Goal: Communication & Community: Answer question/provide support

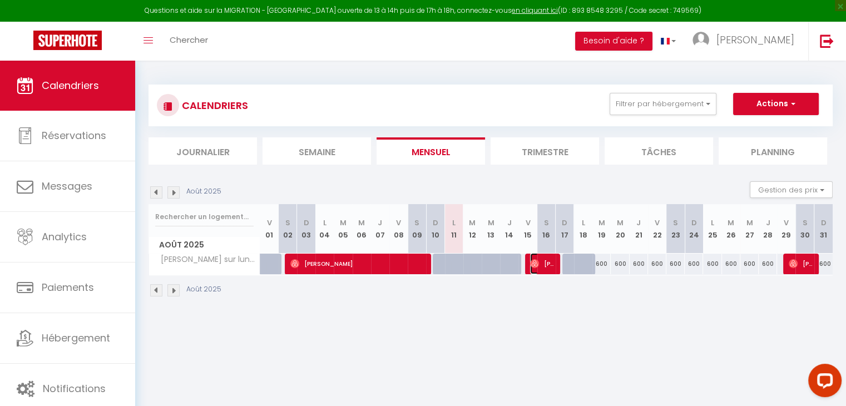
click at [539, 259] on span "[PERSON_NAME]" at bounding box center [542, 263] width 24 height 21
select select "OK"
select select "0"
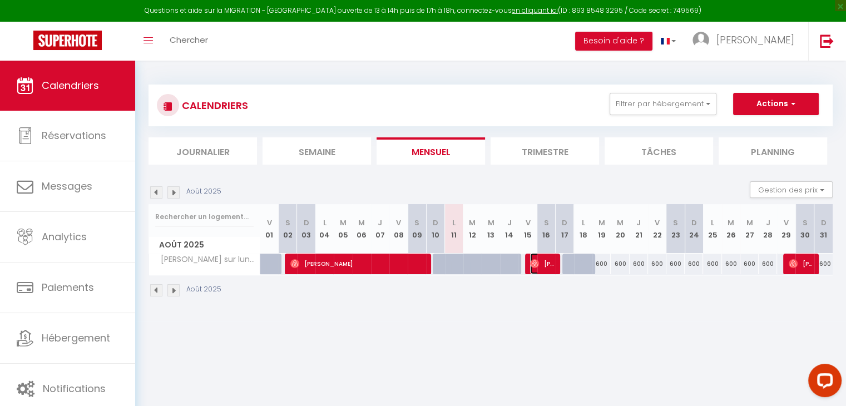
select select "1"
select select
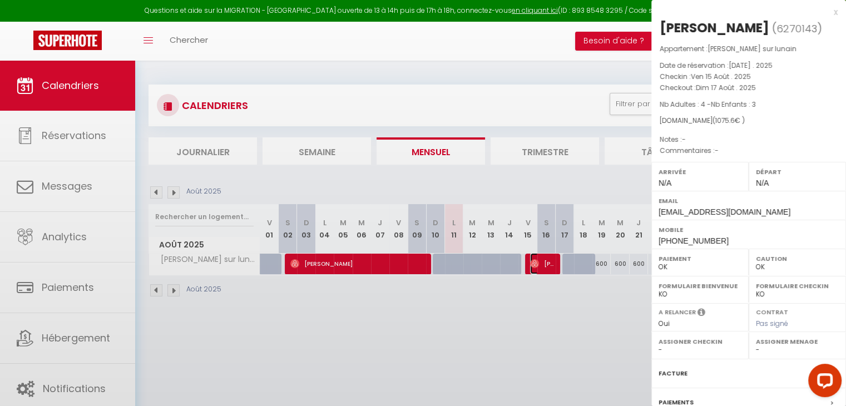
select select "40417"
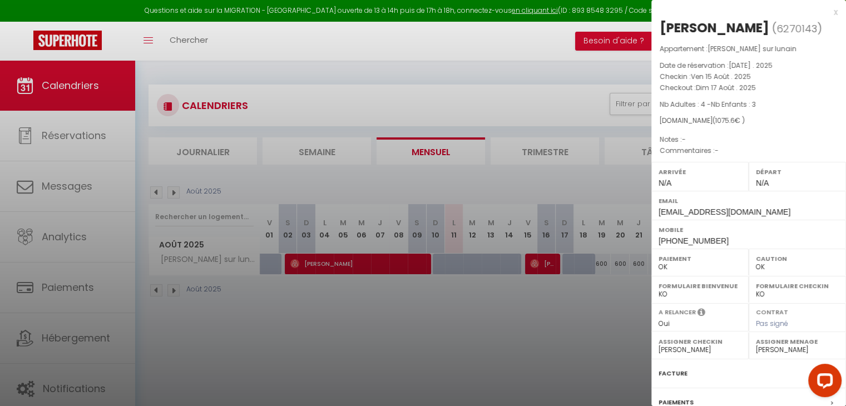
click at [624, 319] on div at bounding box center [423, 203] width 846 height 406
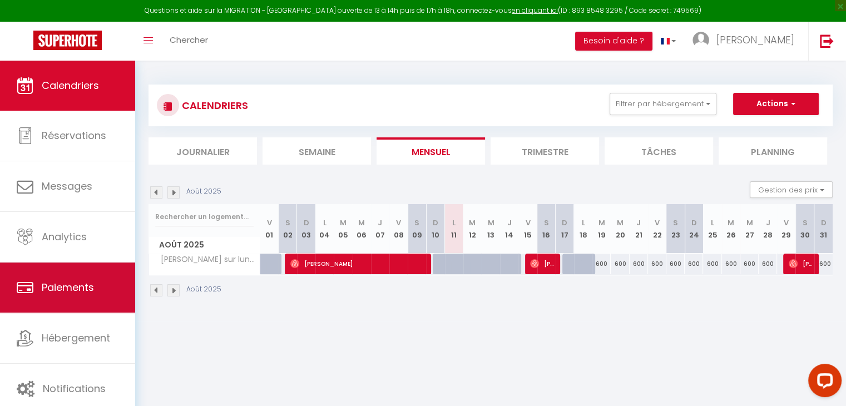
click at [65, 288] on span "Paiements" at bounding box center [68, 287] width 52 height 14
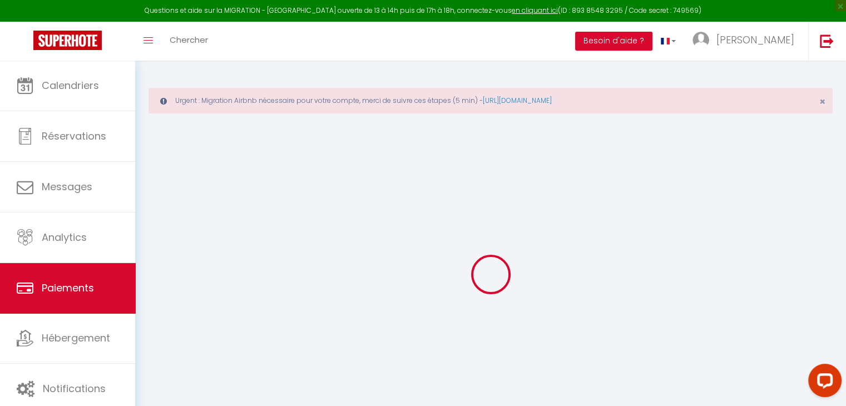
select select "2"
select select "0"
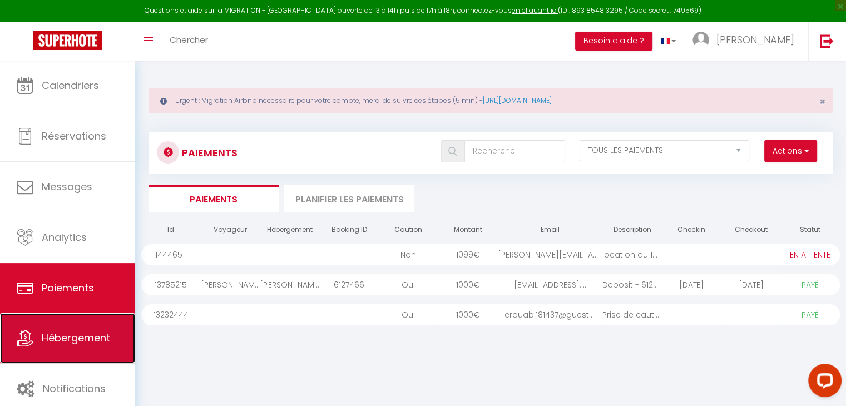
click at [20, 330] on icon at bounding box center [25, 338] width 17 height 17
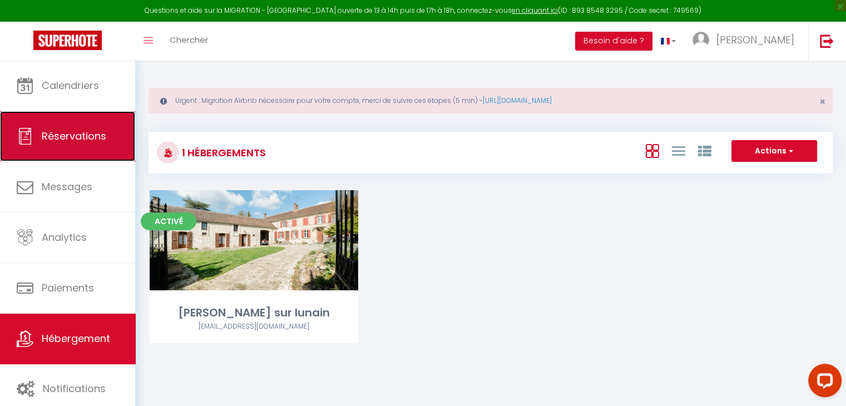
click at [91, 156] on link "Réservations" at bounding box center [67, 136] width 135 height 50
select select "not_cancelled"
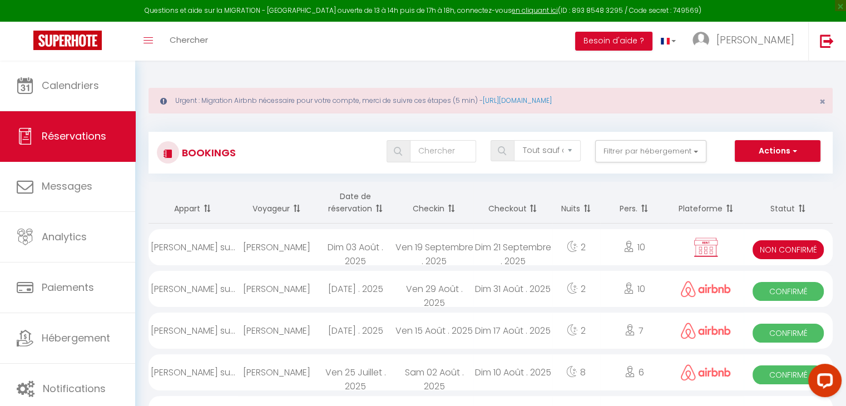
click at [334, 332] on div "[DATE] . 2025" at bounding box center [355, 331] width 78 height 36
select select "OK"
select select "0"
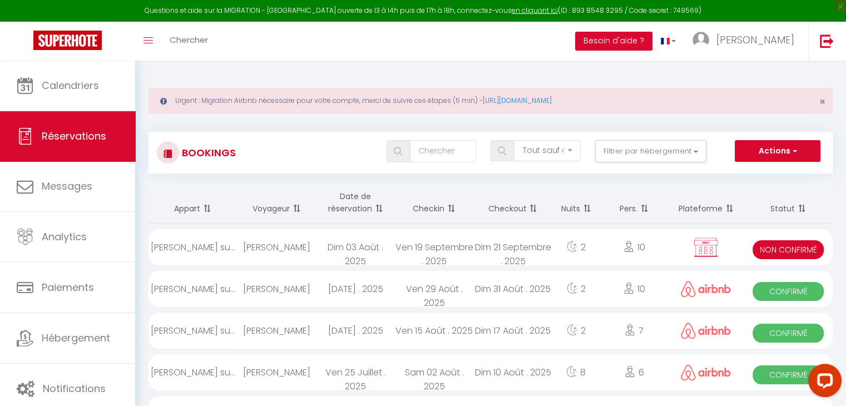
select select "1"
select select
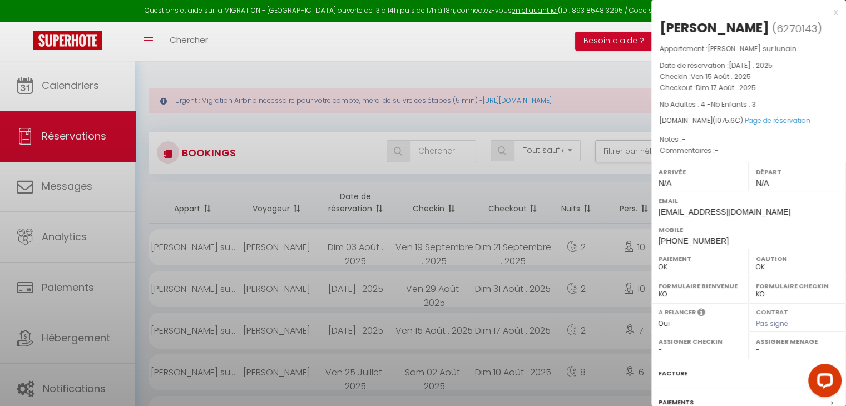
select select "40417"
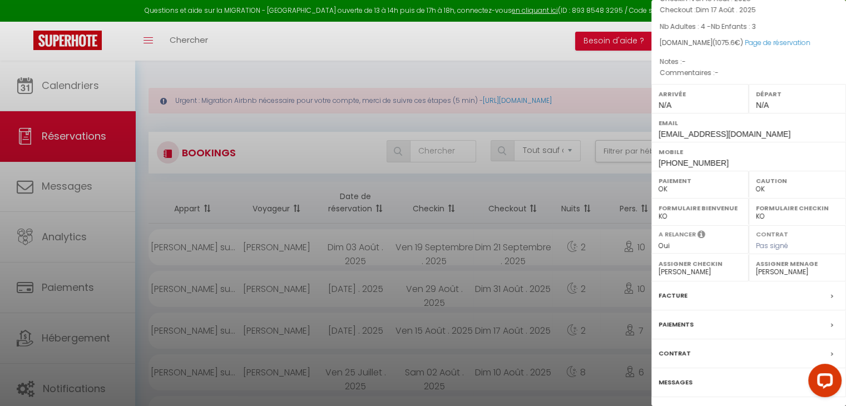
scroll to position [111, 0]
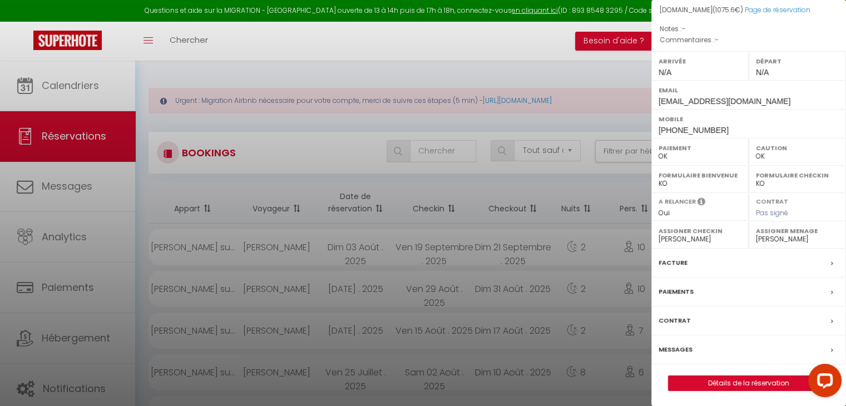
click at [679, 317] on label "Contrat" at bounding box center [674, 321] width 32 height 12
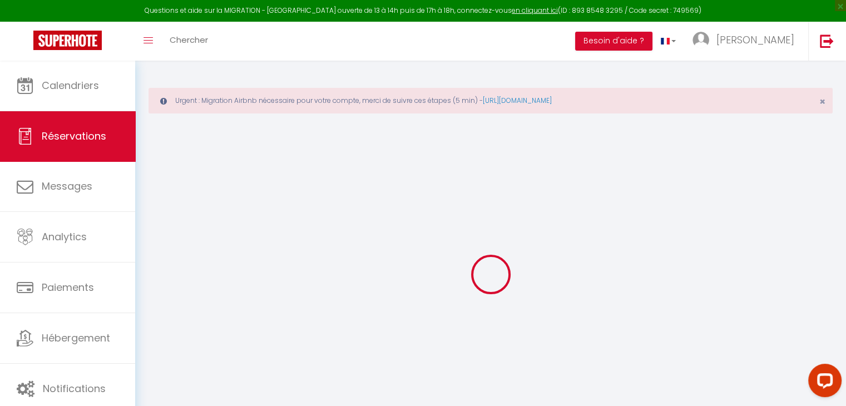
select select
checkbox input "false"
select select
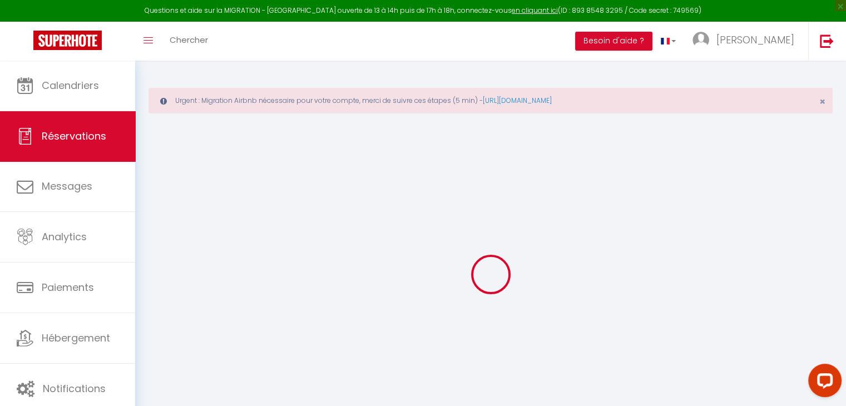
select select
checkbox input "false"
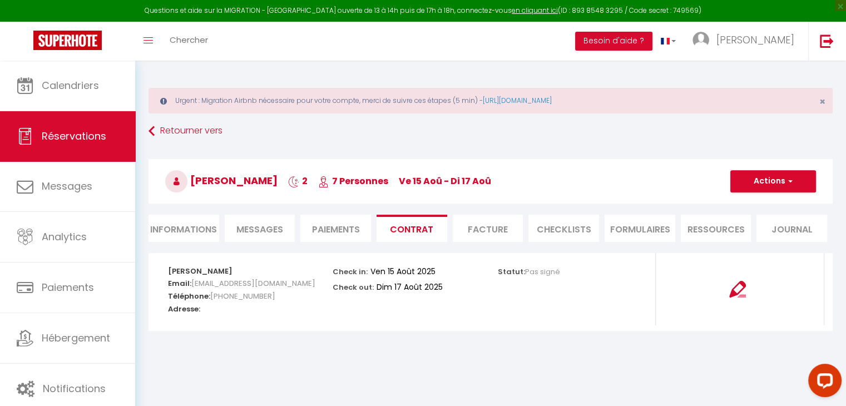
click at [683, 229] on li "Ressources" at bounding box center [716, 228] width 71 height 27
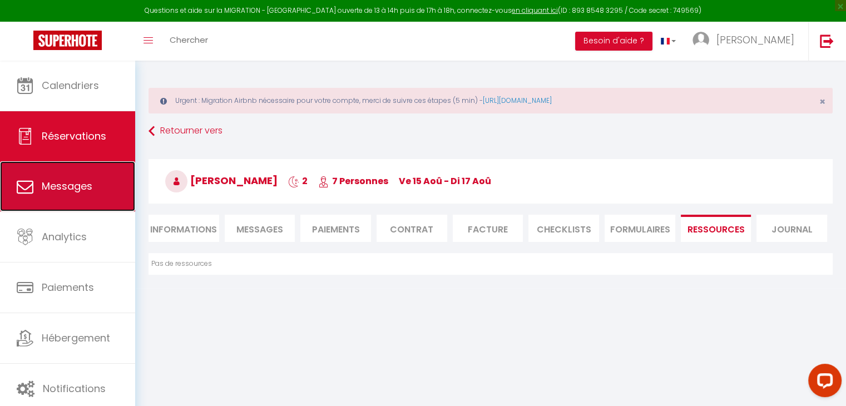
click at [2, 181] on link "Messages" at bounding box center [67, 186] width 135 height 50
select select "message"
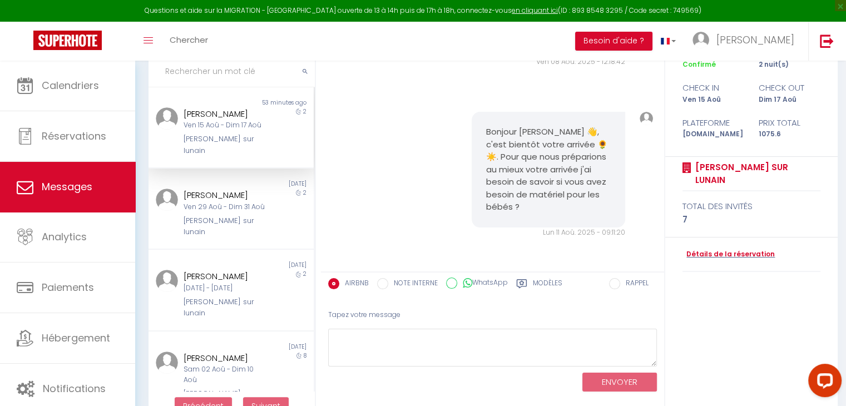
scroll to position [139, 0]
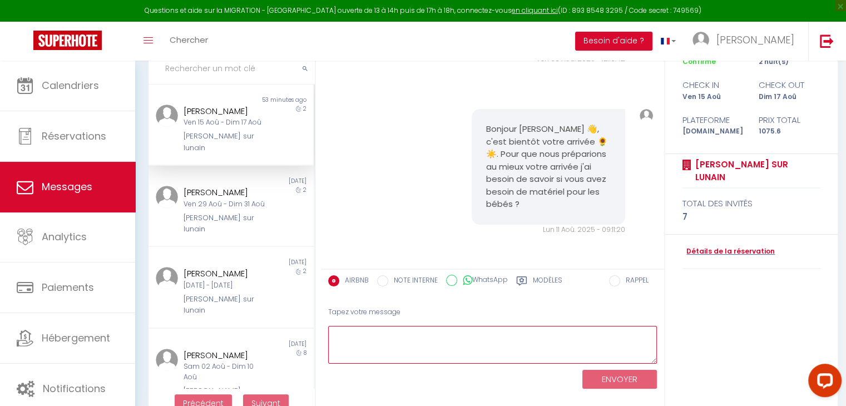
click at [363, 337] on textarea at bounding box center [492, 345] width 329 height 38
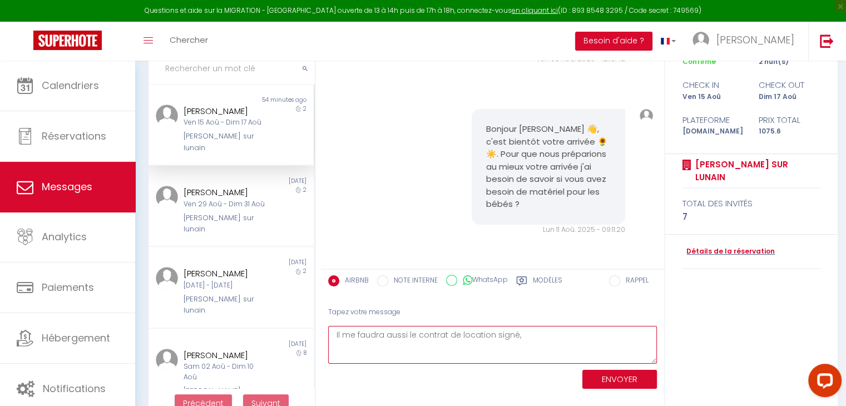
click at [541, 331] on textarea "Il me faudra aussi le contrat de location signé," at bounding box center [492, 345] width 329 height 38
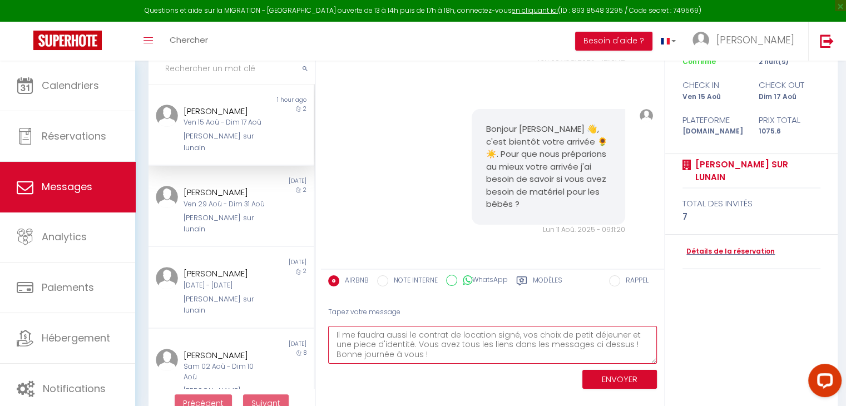
type textarea "Il me faudra aussi le contrat de location signé, vos choix de petit déjeuner et…"
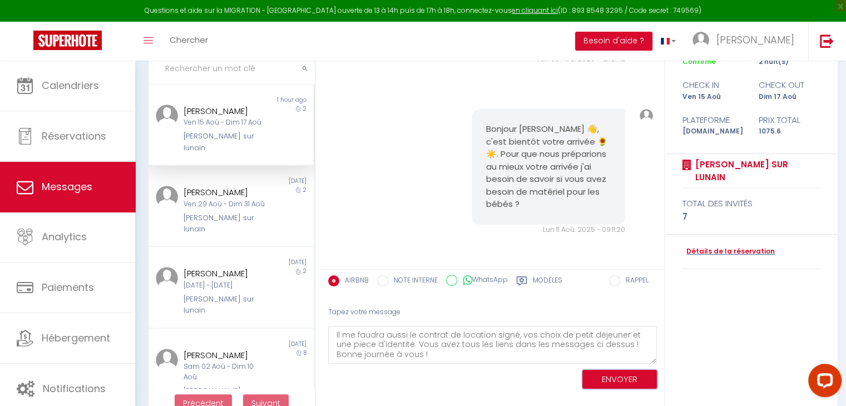
click at [603, 379] on button "ENVOYER" at bounding box center [619, 379] width 75 height 19
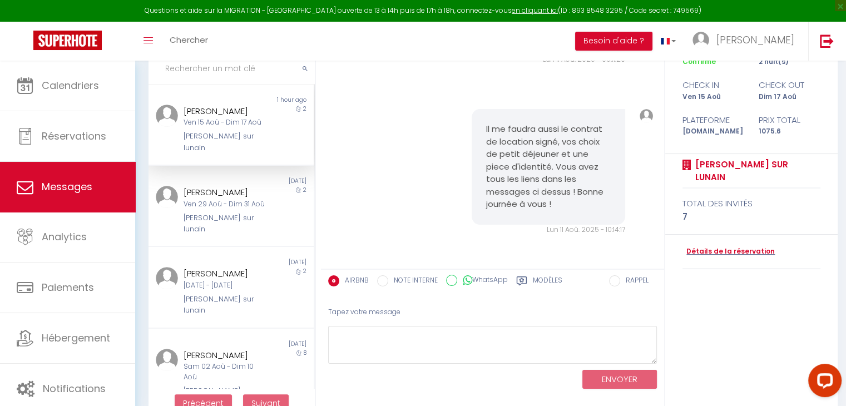
scroll to position [3071, 0]
click at [231, 371] on div "Sam 02 Aoû - Dim 10 Aoû" at bounding box center [225, 371] width 82 height 21
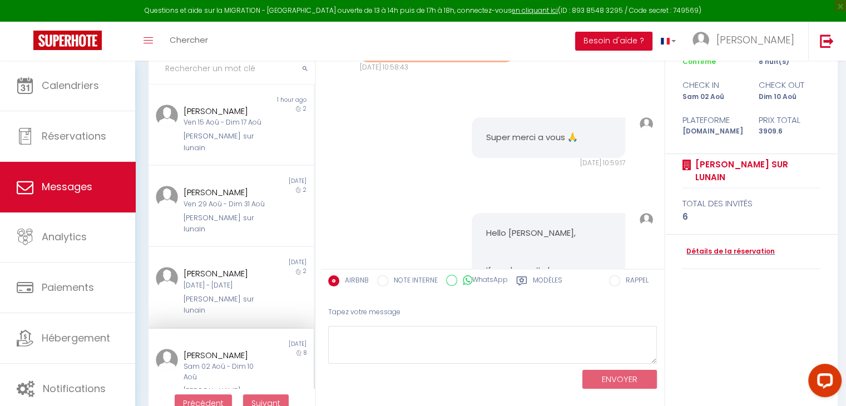
scroll to position [4375, 0]
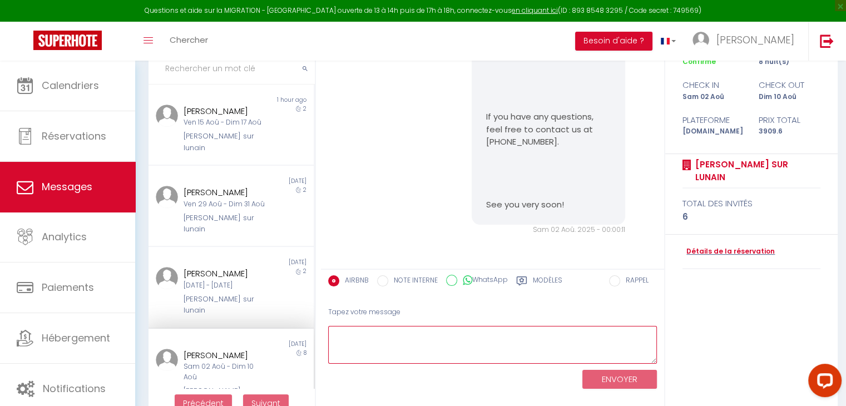
click at [400, 333] on textarea at bounding box center [492, 345] width 329 height 38
type textarea "M"
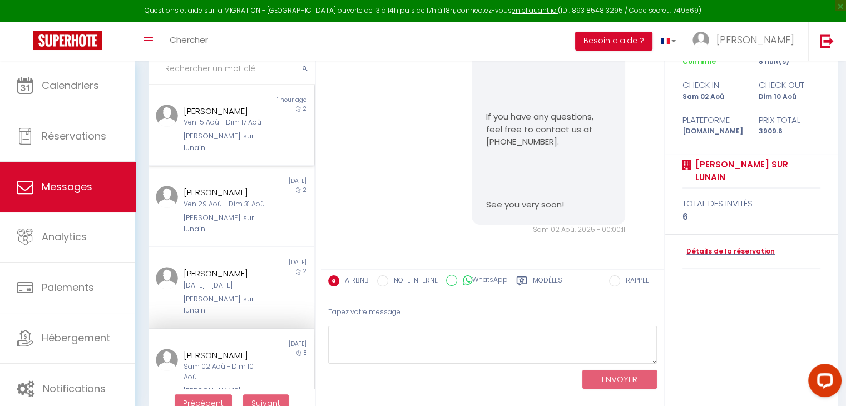
click at [240, 120] on div "Ven 15 Aoû - Dim 17 Aoû" at bounding box center [225, 122] width 82 height 11
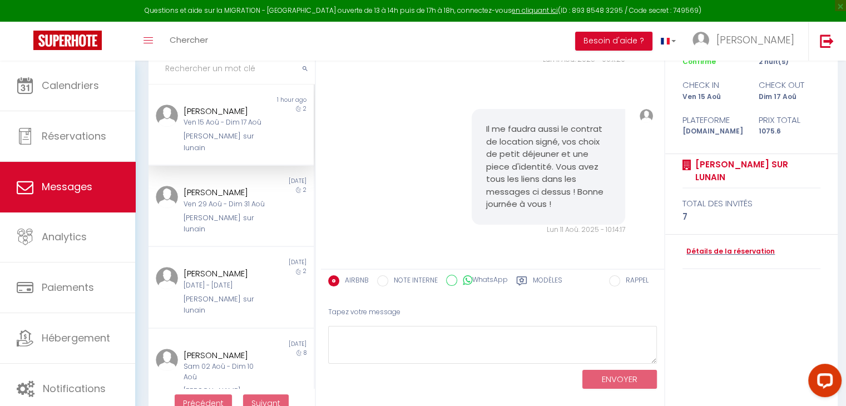
scroll to position [3071, 0]
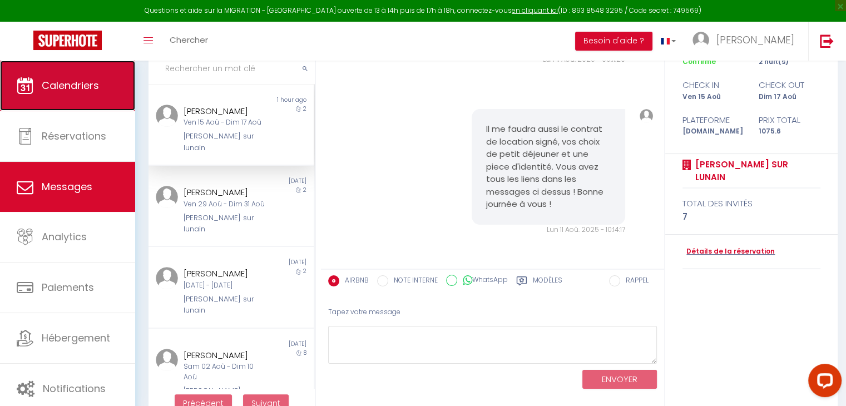
click at [73, 100] on link "Calendriers" at bounding box center [67, 86] width 135 height 50
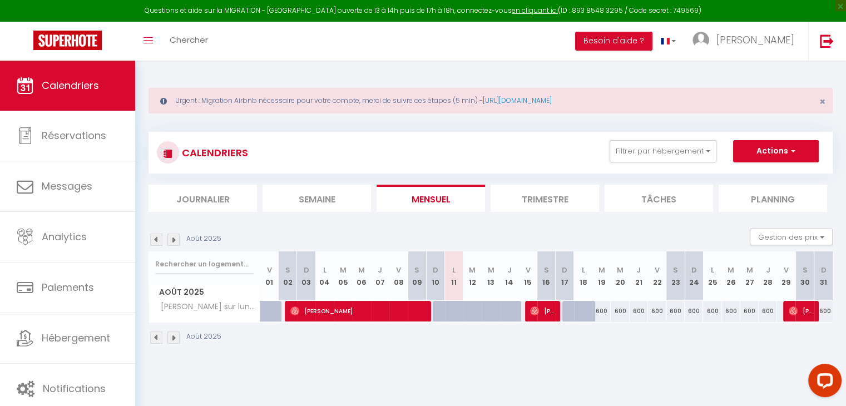
click at [178, 241] on img at bounding box center [173, 240] width 12 height 12
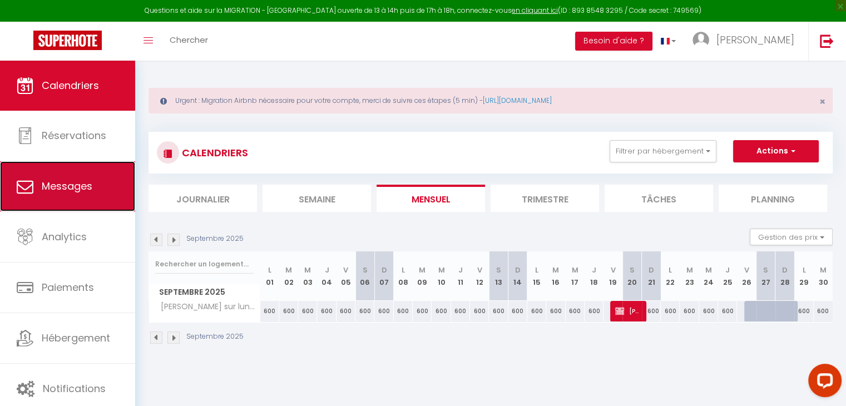
click at [67, 187] on span "Messages" at bounding box center [67, 186] width 51 height 14
select select "message"
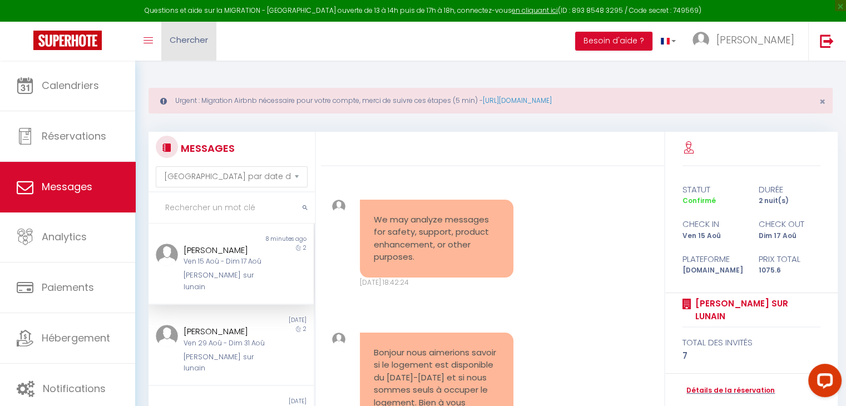
scroll to position [3071, 0]
